Goal: Check status: Check status

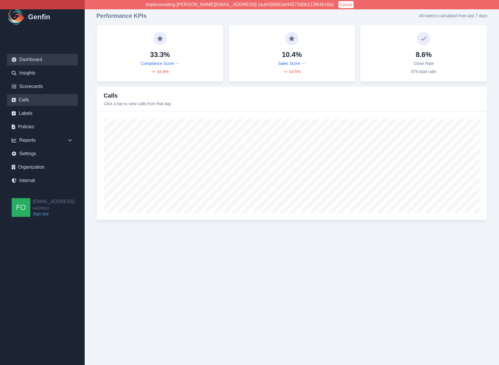
click at [34, 100] on link "Calls" at bounding box center [42, 100] width 71 height 12
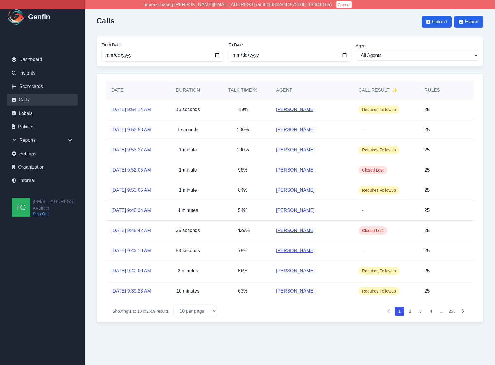
click at [185, 133] on p "1 seconds" at bounding box center [187, 129] width 21 height 7
click at [190, 140] on div "1 seconds" at bounding box center [187, 130] width 55 height 20
click at [188, 133] on p "1 seconds" at bounding box center [187, 129] width 21 height 7
click at [189, 133] on p "1 seconds" at bounding box center [187, 129] width 21 height 7
click at [192, 133] on p "1 seconds" at bounding box center [187, 129] width 21 height 7
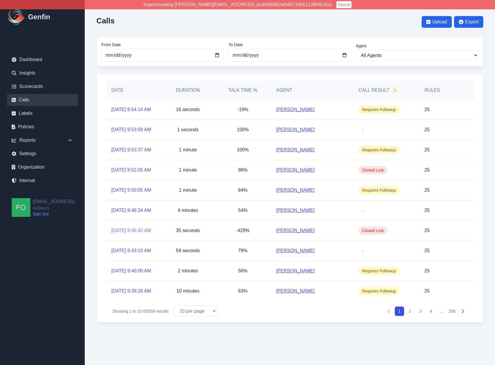
click at [131, 234] on link "[DATE] 9:45:42 AM" at bounding box center [131, 230] width 40 height 7
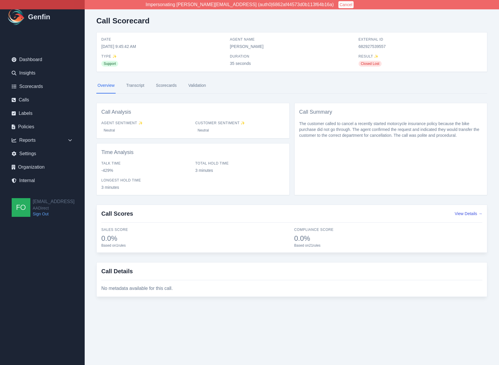
click at [140, 85] on link "Transcript" at bounding box center [135, 86] width 20 height 16
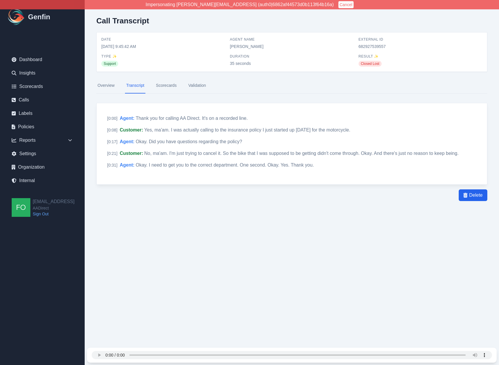
click at [107, 85] on link "Overview" at bounding box center [105, 86] width 19 height 16
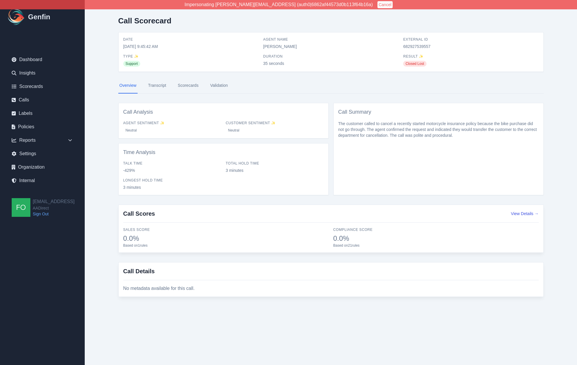
click at [101, 109] on main "Call Scorecard Date [DATE] 9:45:42 AM Agent Name [PERSON_NAME] External ID 6829…" at bounding box center [331, 159] width 492 height 318
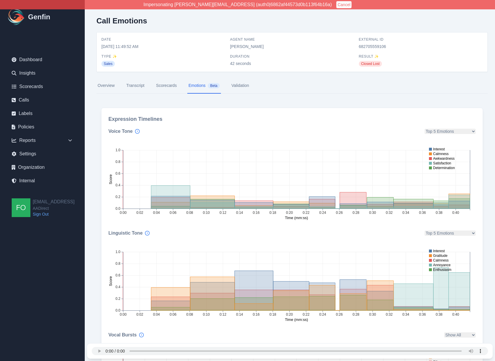
scroll to position [24, 0]
